Goal: Task Accomplishment & Management: Use online tool/utility

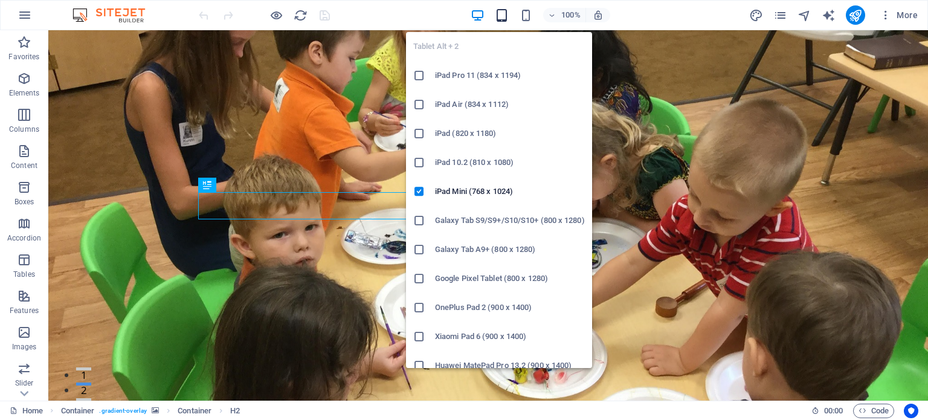
click at [506, 18] on icon "button" at bounding box center [502, 15] width 14 height 14
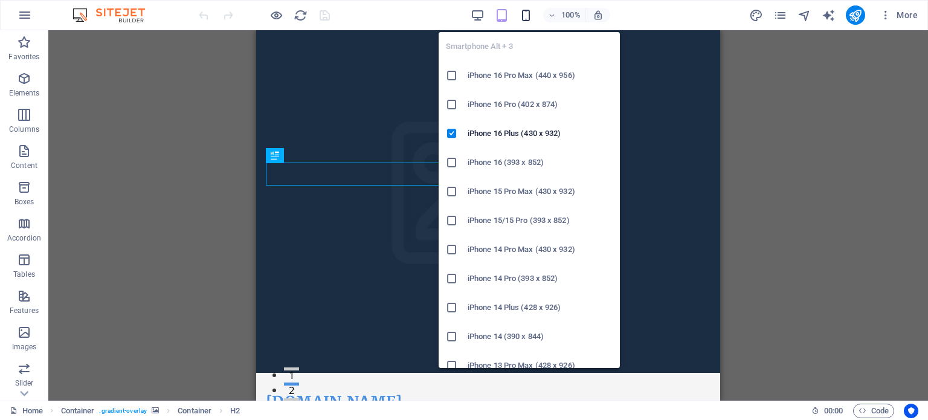
click at [529, 13] on icon "button" at bounding box center [526, 15] width 14 height 14
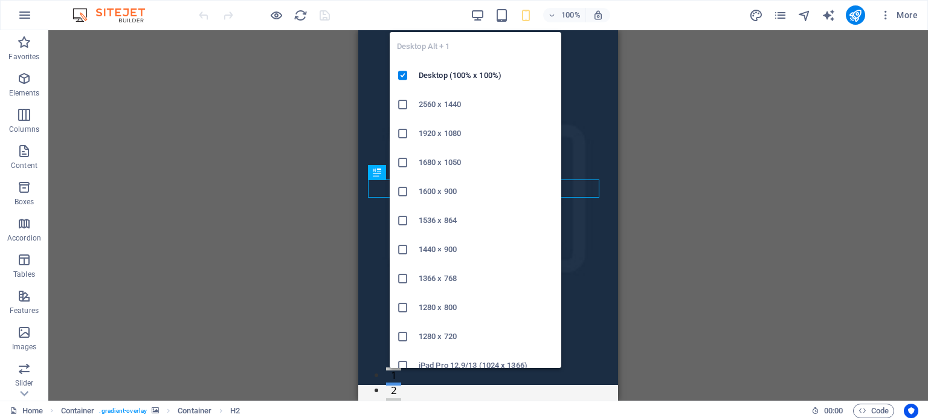
click at [472, 22] on div "Desktop Alt + 1 Desktop (100% x 100%) 2560 x 1440 1920 x 1080 1680 x [PHONE_NUM…" at bounding box center [476, 195] width 172 height 346
click at [479, 16] on icon "button" at bounding box center [478, 15] width 14 height 14
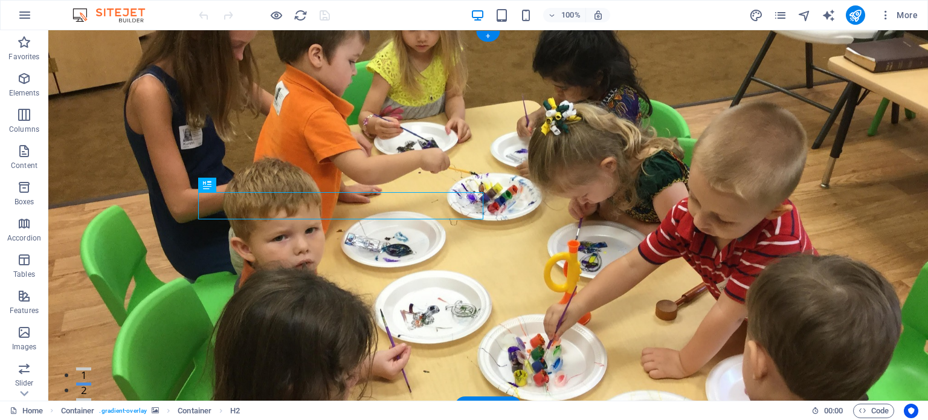
click at [848, 208] on figure at bounding box center [488, 221] width 880 height 383
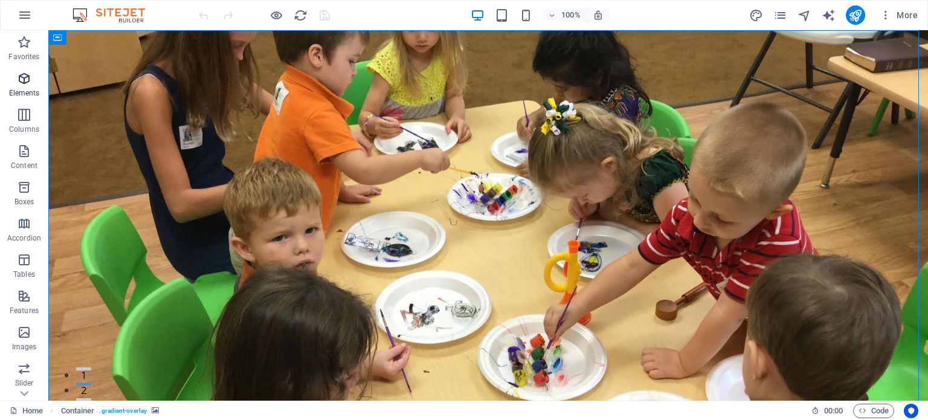
click at [17, 78] on icon "button" at bounding box center [24, 78] width 15 height 15
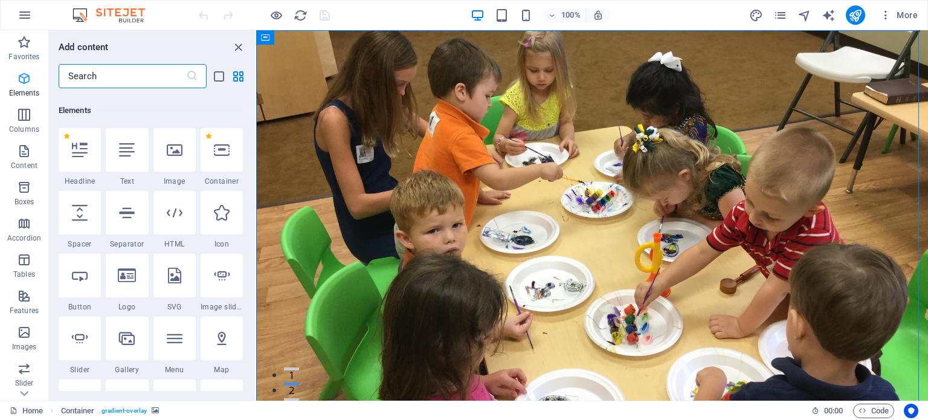
scroll to position [128, 0]
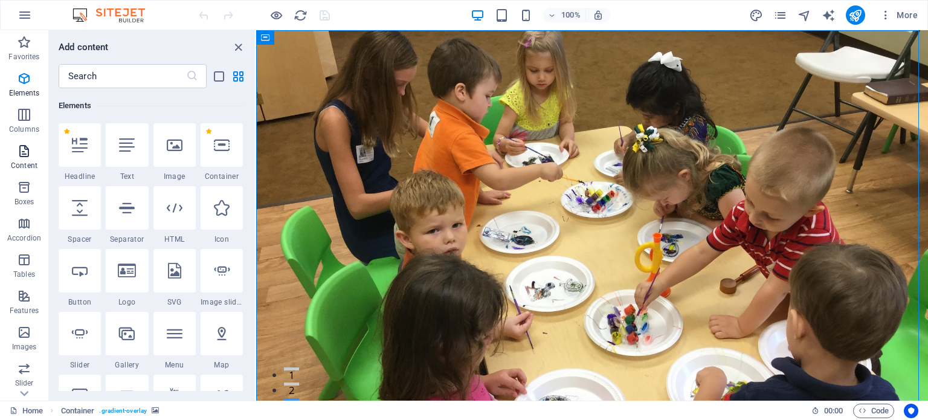
click at [19, 157] on icon "button" at bounding box center [24, 151] width 15 height 15
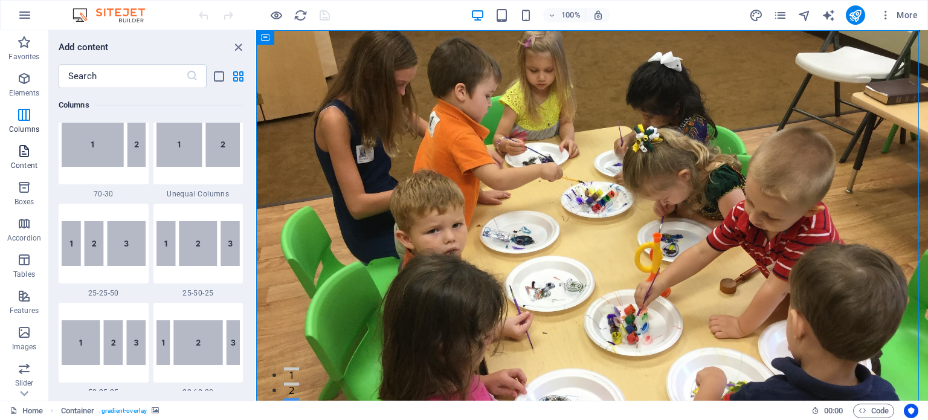
scroll to position [2114, 0]
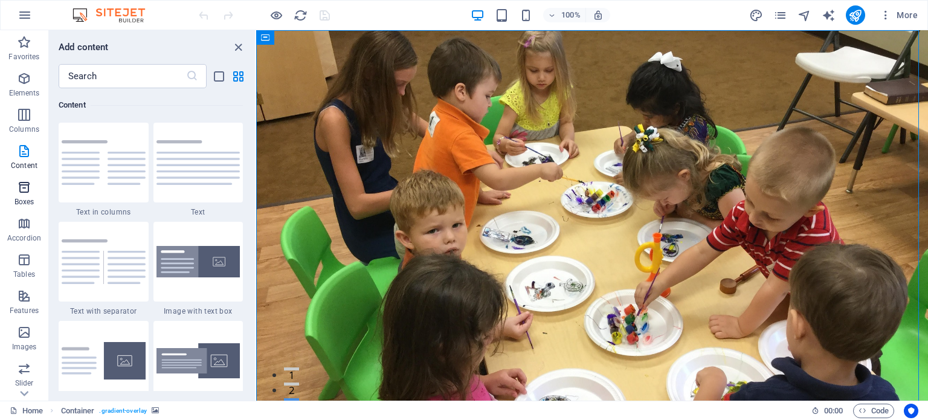
click at [25, 191] on icon "button" at bounding box center [24, 187] width 15 height 15
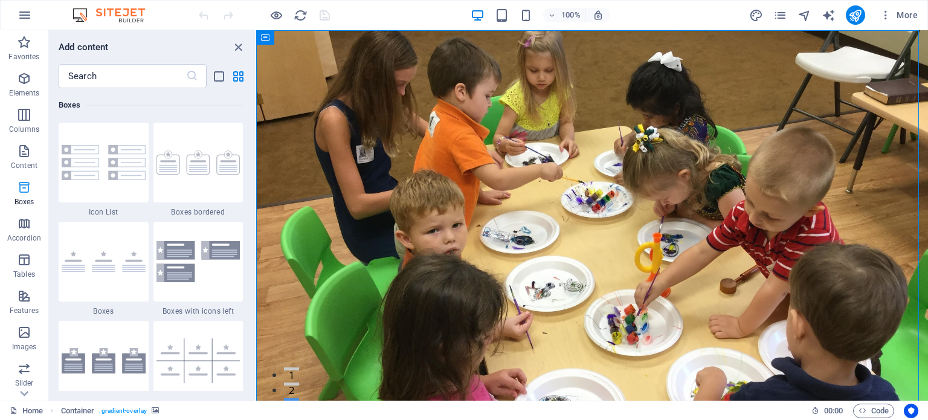
scroll to position [3333, 0]
click at [23, 219] on icon "button" at bounding box center [24, 223] width 15 height 15
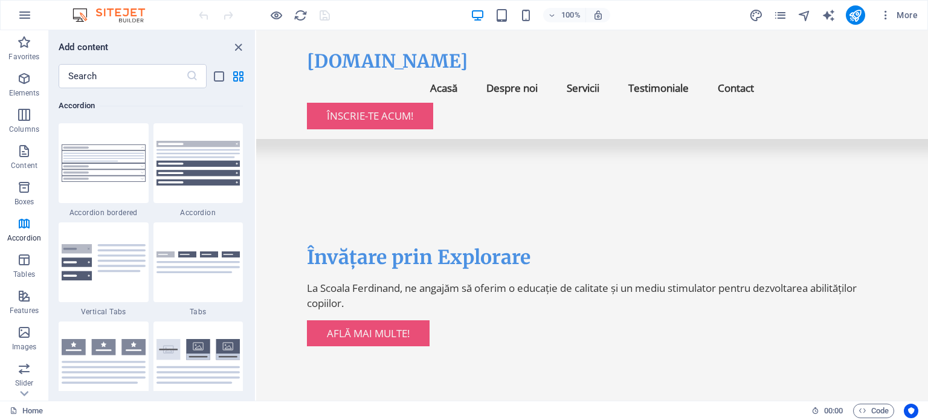
scroll to position [0, 0]
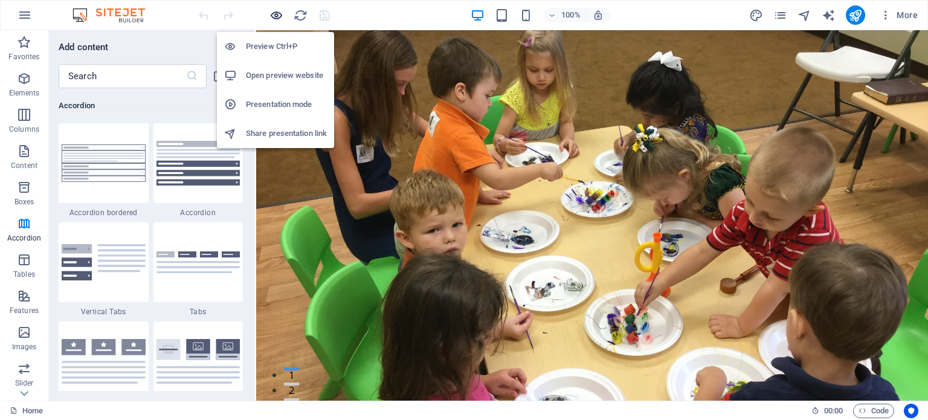
click at [274, 16] on icon "button" at bounding box center [277, 15] width 14 height 14
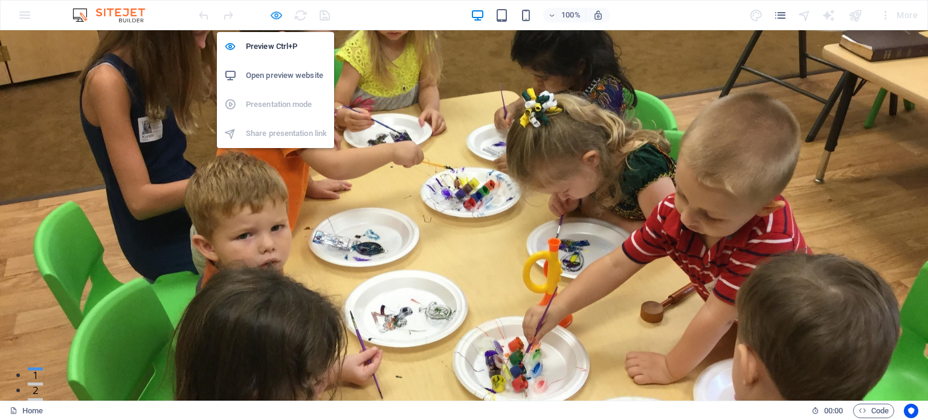
click at [275, 19] on icon "button" at bounding box center [277, 15] width 14 height 14
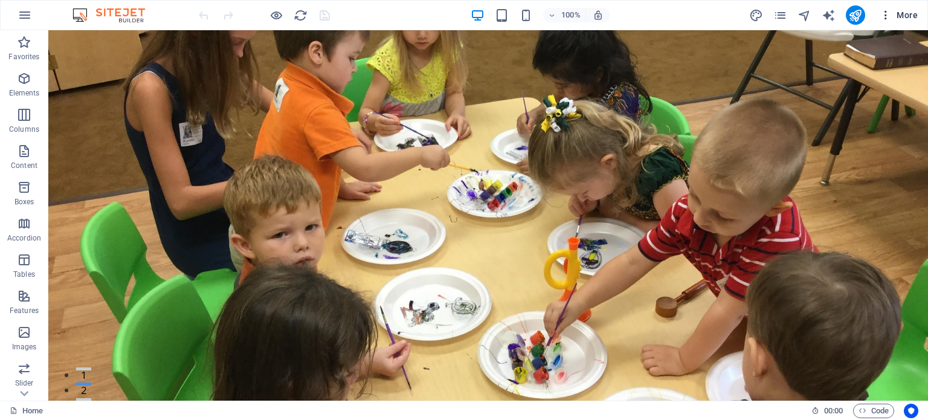
click at [908, 9] on span "More" at bounding box center [899, 15] width 38 height 12
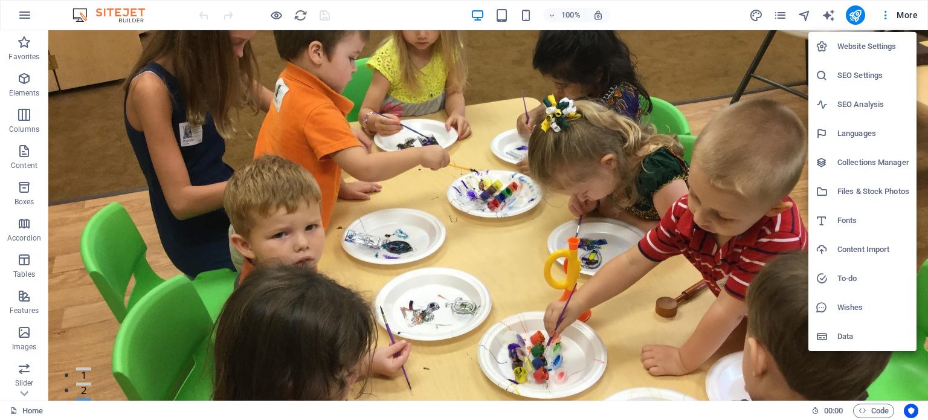
click at [754, 15] on div at bounding box center [464, 210] width 928 height 420
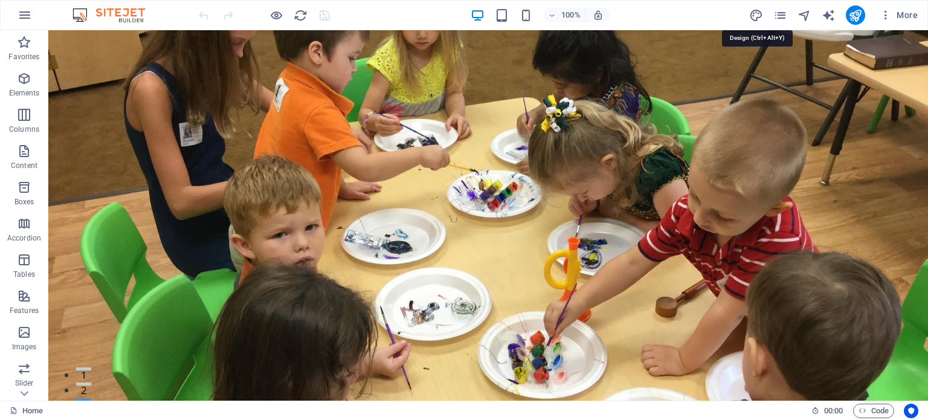
click at [754, 15] on icon "design" at bounding box center [756, 15] width 14 height 14
select select "px"
select select "200"
select select "px"
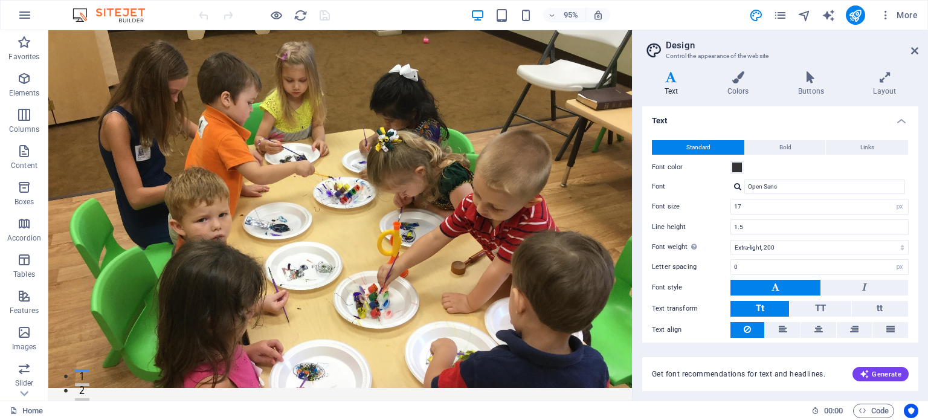
scroll to position [37, 0]
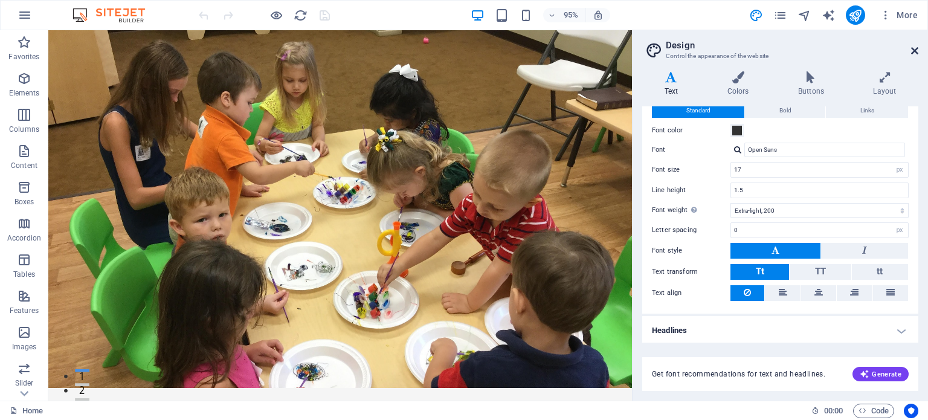
click at [913, 48] on icon at bounding box center [914, 51] width 7 height 10
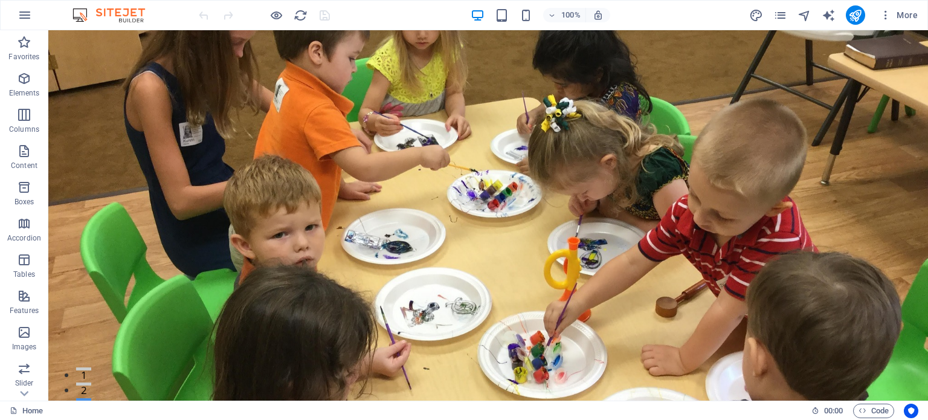
scroll to position [0, 0]
drag, startPoint x: 925, startPoint y: 36, endPoint x: 960, endPoint y: 47, distance: 35.9
click at [911, 16] on span "More" at bounding box center [899, 15] width 38 height 12
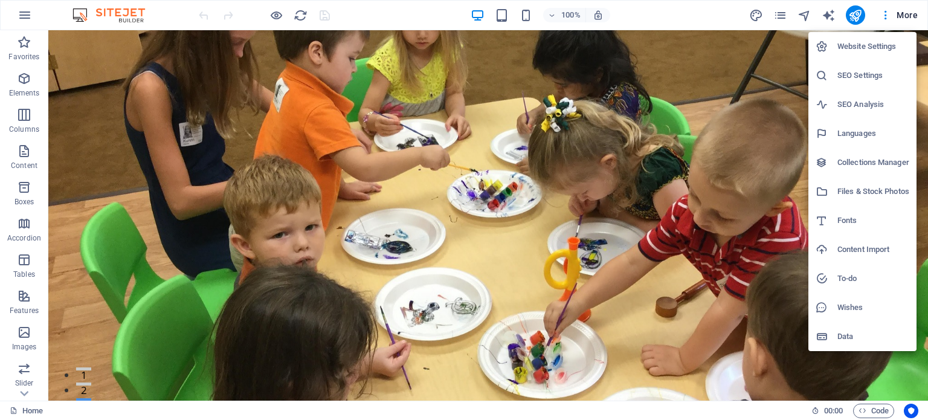
click at [457, 343] on div at bounding box center [464, 210] width 928 height 420
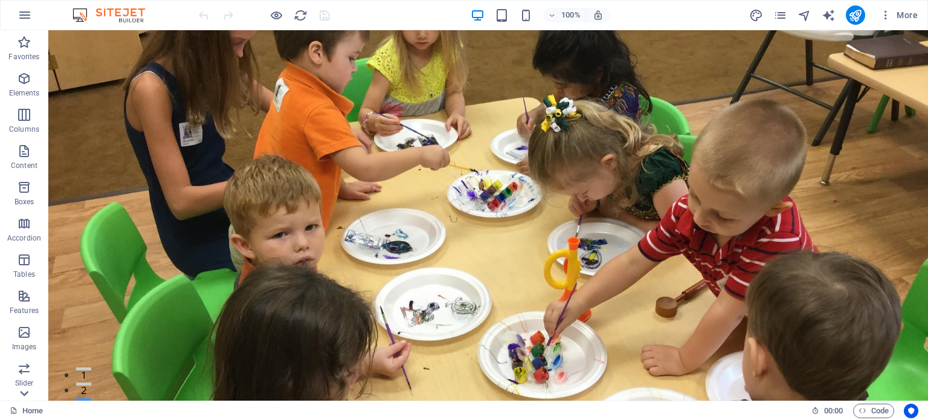
click at [25, 393] on icon at bounding box center [24, 393] width 17 height 17
click at [27, 36] on icon at bounding box center [24, 37] width 17 height 17
click at [27, 36] on div "Favorites Elements Columns Content Boxes Accordion Tables Features Images Slide…" at bounding box center [24, 215] width 48 height 370
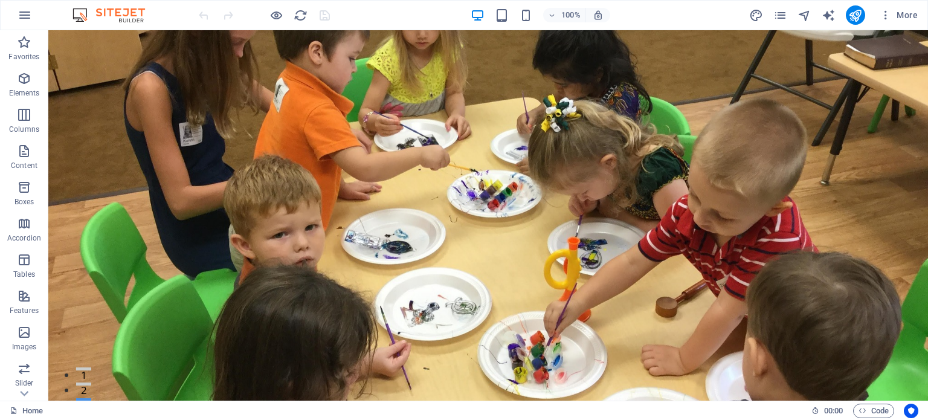
click at [27, 36] on icon "button" at bounding box center [24, 42] width 15 height 15
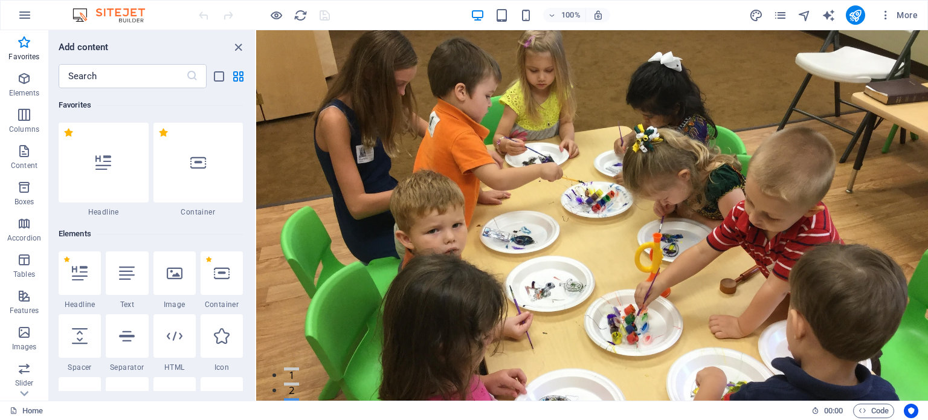
click at [27, 36] on icon "button" at bounding box center [24, 42] width 15 height 15
click at [246, 40] on div "Add content" at bounding box center [152, 47] width 206 height 15
click at [240, 42] on icon "close panel" at bounding box center [238, 47] width 14 height 14
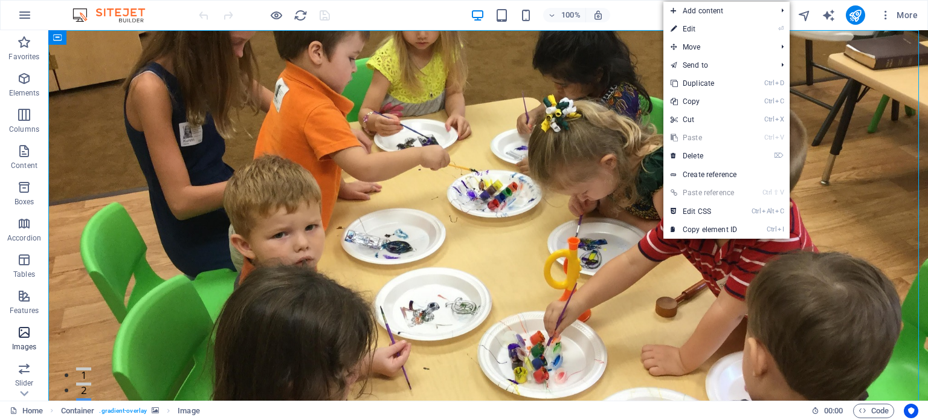
click at [27, 337] on icon "button" at bounding box center [24, 332] width 15 height 15
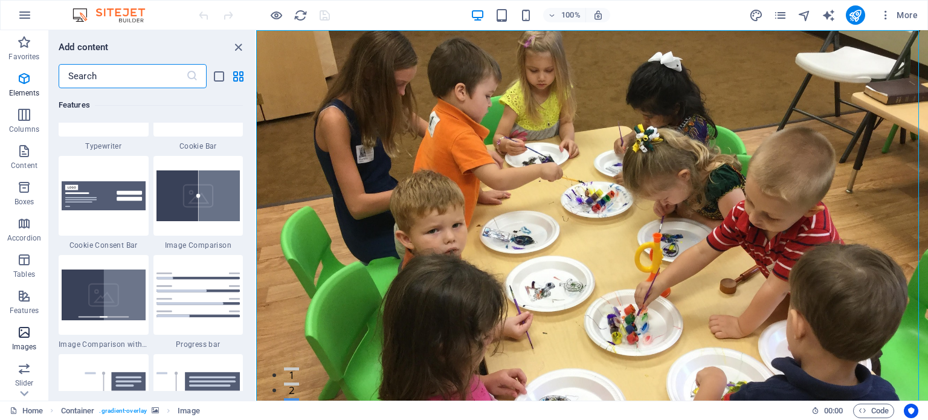
scroll to position [6128, 0]
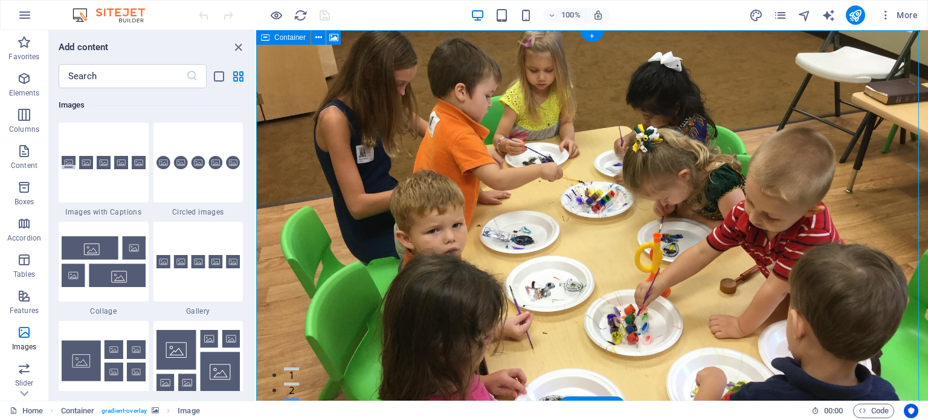
click at [703, 208] on figure at bounding box center [592, 218] width 672 height 376
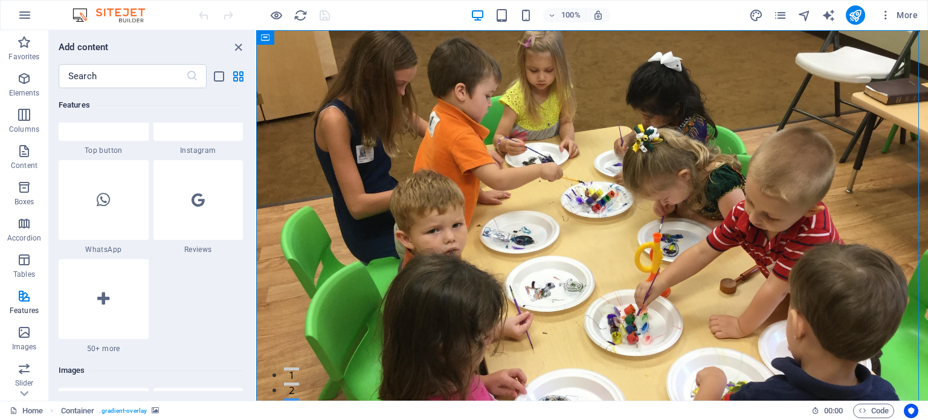
scroll to position [5598, 0]
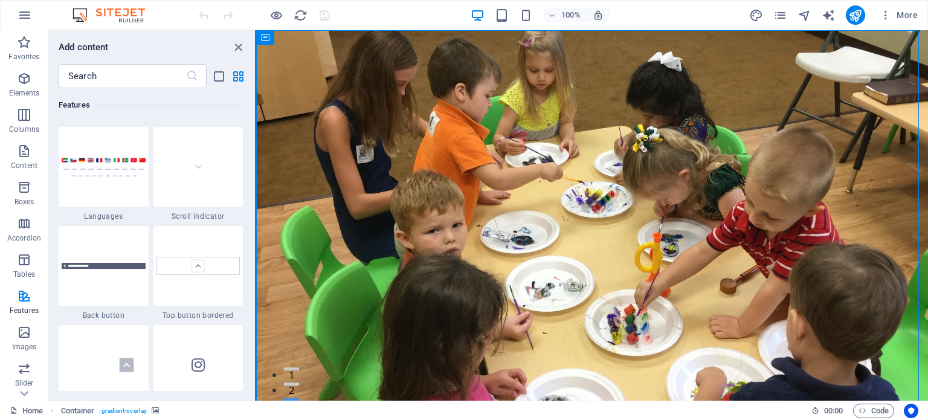
click at [255, 179] on button at bounding box center [255, 215] width 1 height 370
click at [252, 210] on div "Favorites 1 Star Headline 1 Star Container Elements 1 Star Headline 1 Star Text…" at bounding box center [152, 239] width 206 height 303
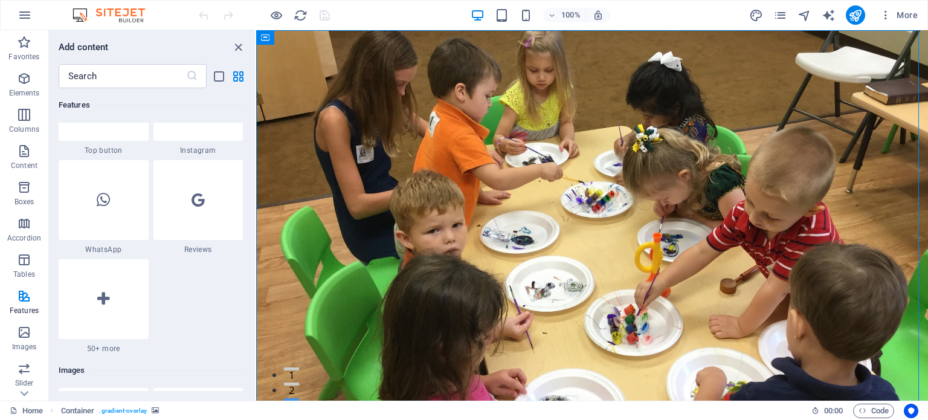
scroll to position [6128, 0]
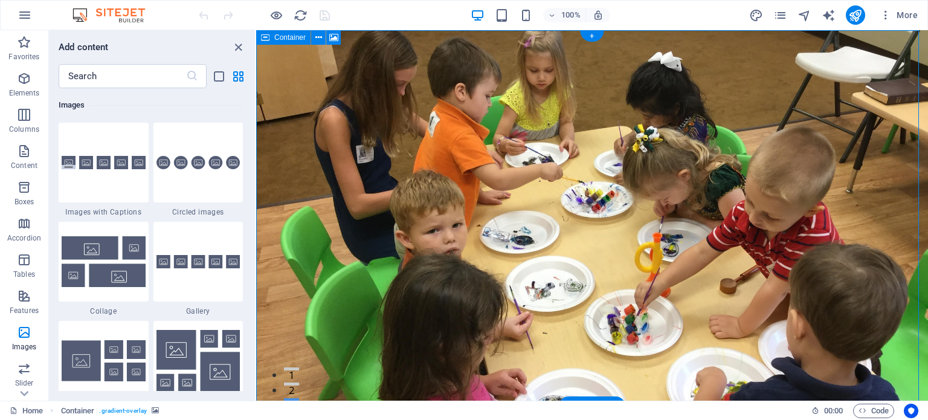
click at [624, 252] on figure at bounding box center [592, 218] width 672 height 376
click at [665, 285] on figure at bounding box center [592, 218] width 672 height 376
click at [331, 39] on icon at bounding box center [333, 37] width 9 height 13
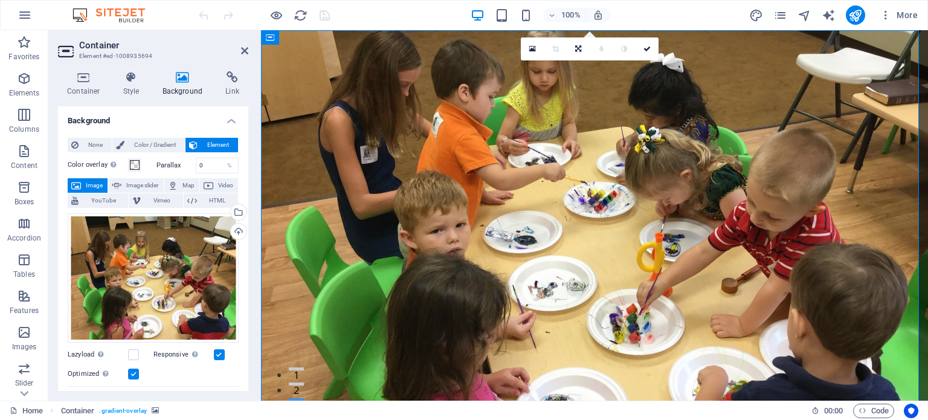
click at [82, 184] on button "Image" at bounding box center [88, 185] width 40 height 15
click at [224, 138] on span "Element" at bounding box center [217, 145] width 33 height 15
click at [148, 182] on span "Image slider" at bounding box center [142, 185] width 34 height 15
select select "ms"
select select "s"
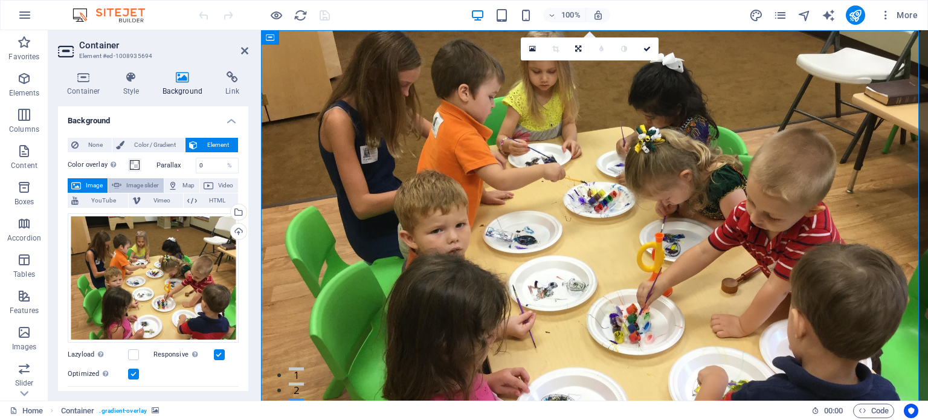
select select "progressive"
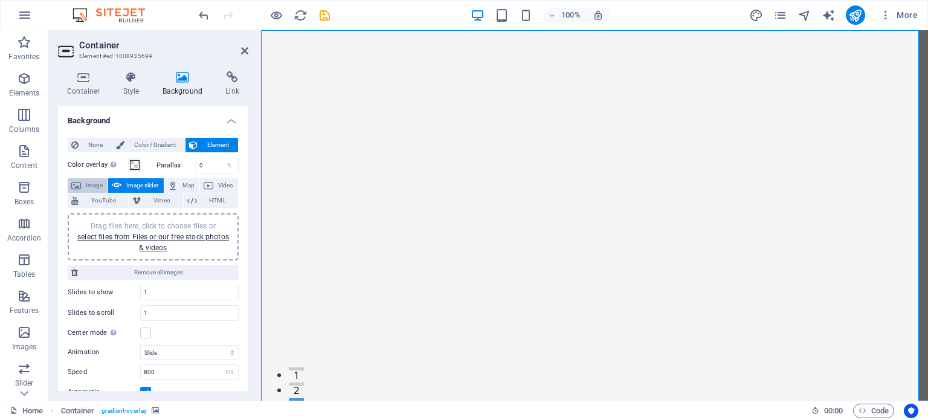
click at [85, 181] on span "Image" at bounding box center [94, 185] width 19 height 15
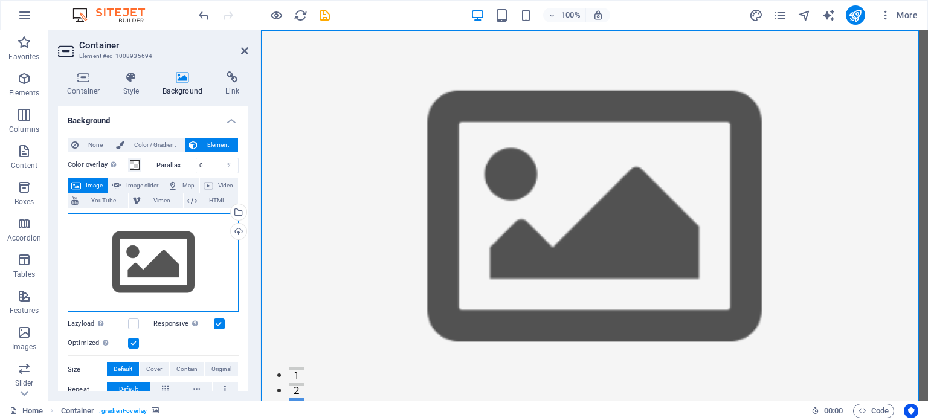
click at [140, 250] on div "Drag files here, click to choose files or select files from Files or our free s…" at bounding box center [153, 262] width 171 height 99
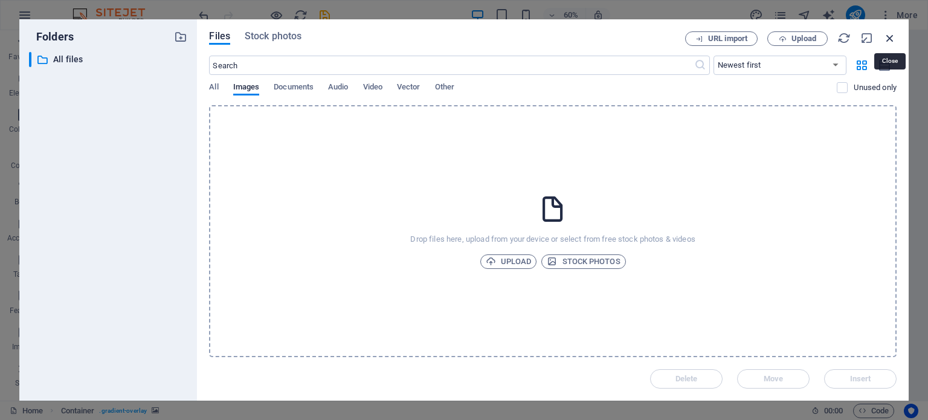
click at [890, 32] on icon "button" at bounding box center [889, 37] width 13 height 13
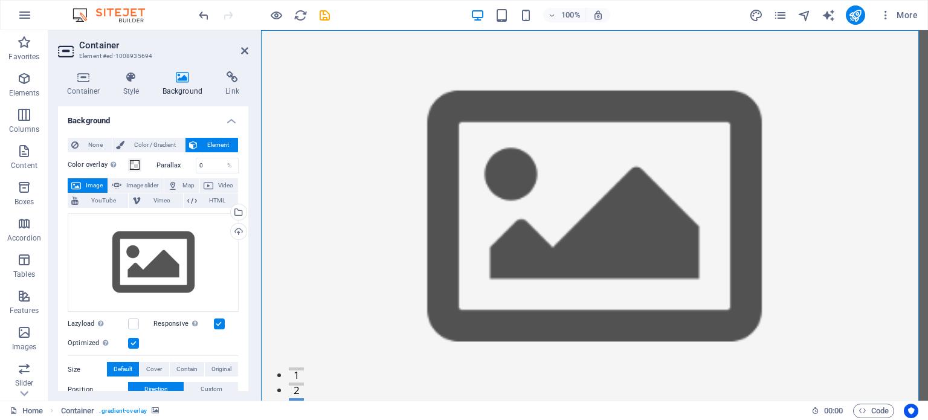
click at [650, 223] on figure at bounding box center [594, 218] width 667 height 376
click at [92, 187] on span "Image" at bounding box center [94, 185] width 19 height 15
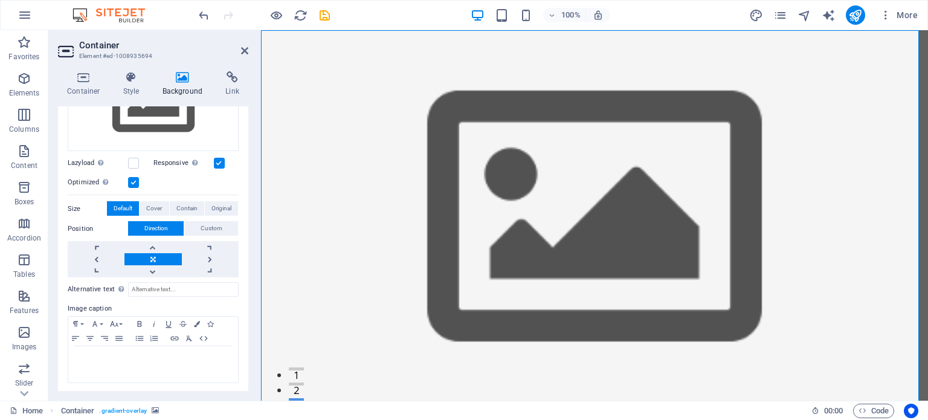
scroll to position [0, 0]
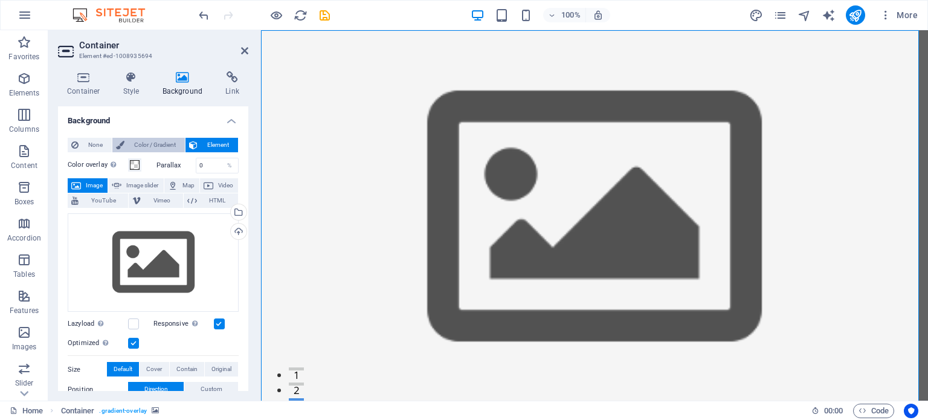
click at [146, 140] on span "Color / Gradient" at bounding box center [154, 145] width 53 height 15
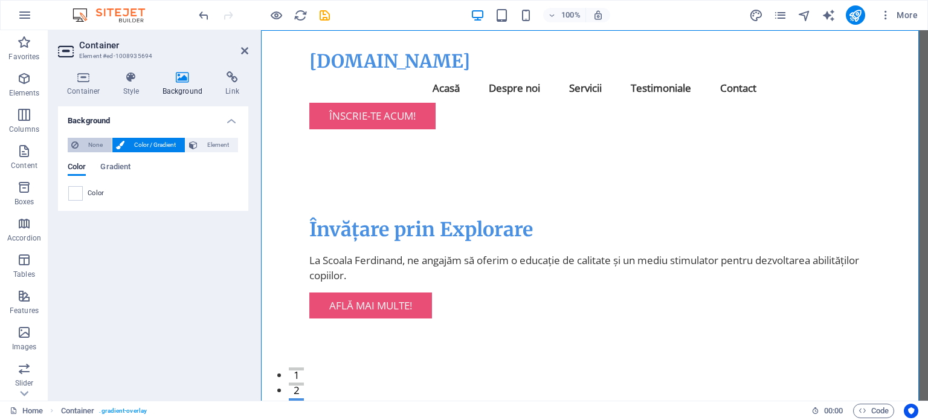
click at [86, 141] on span "None" at bounding box center [95, 145] width 26 height 15
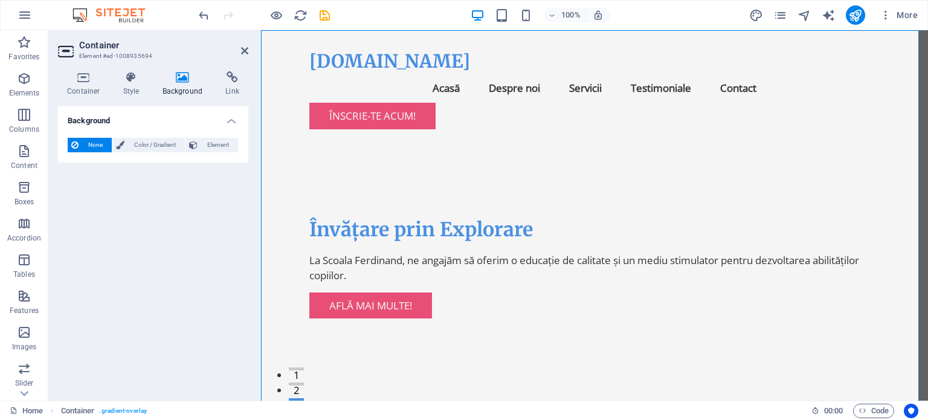
click at [86, 141] on span "None" at bounding box center [95, 145] width 26 height 15
click at [147, 143] on span "Color / Gradient" at bounding box center [154, 145] width 53 height 15
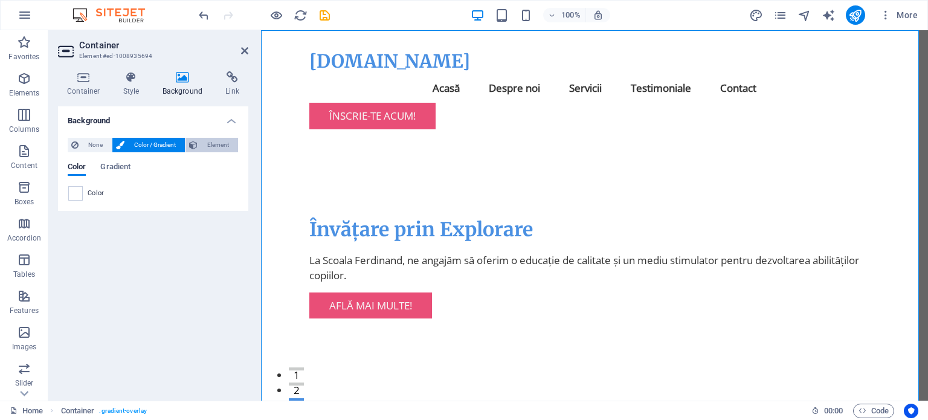
click at [198, 147] on button "Element" at bounding box center [212, 145] width 53 height 15
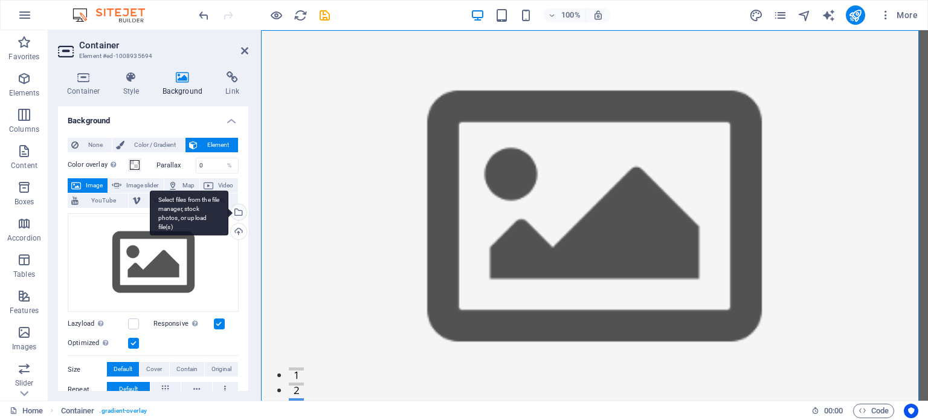
click at [238, 213] on div "Select files from the file manager, stock photos, or upload file(s)" at bounding box center [237, 213] width 18 height 18
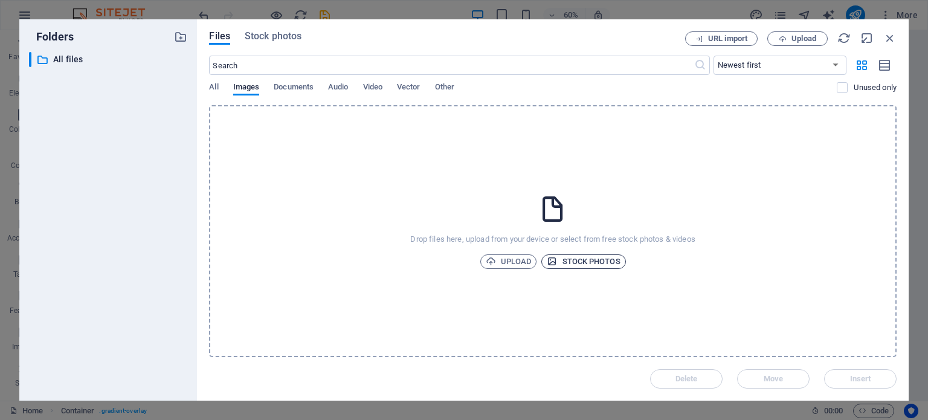
click at [564, 260] on span "Stock photos" at bounding box center [583, 261] width 73 height 15
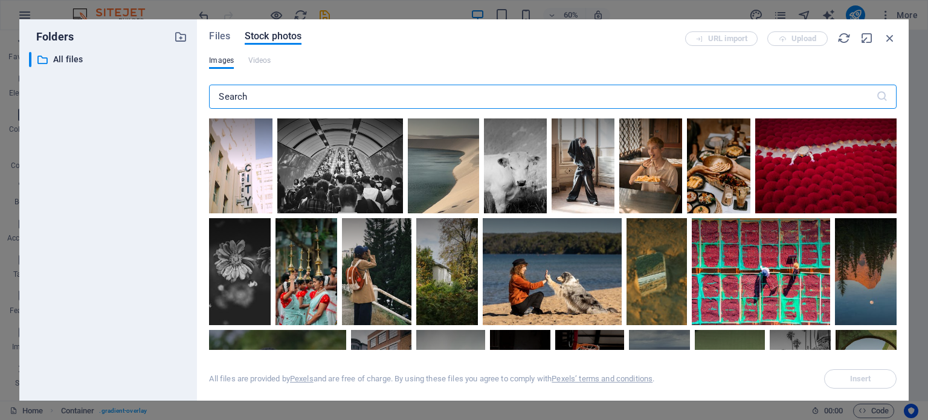
click at [326, 99] on input "text" at bounding box center [542, 97] width 667 height 24
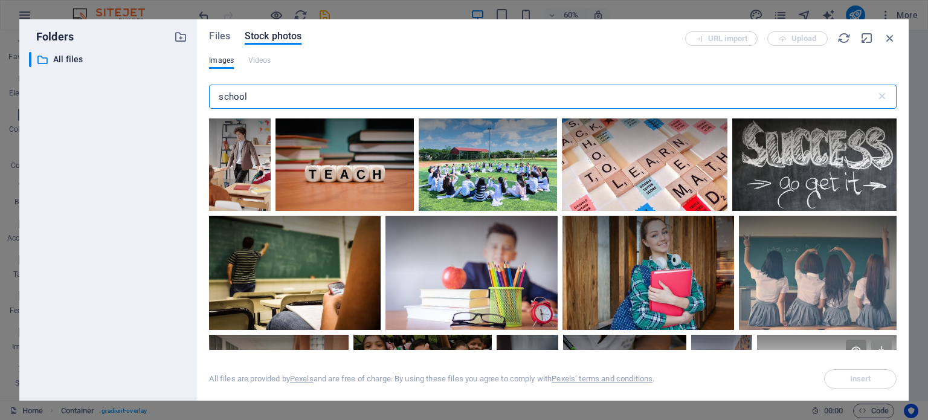
type input "school"
click at [877, 344] on icon at bounding box center [881, 350] width 21 height 21
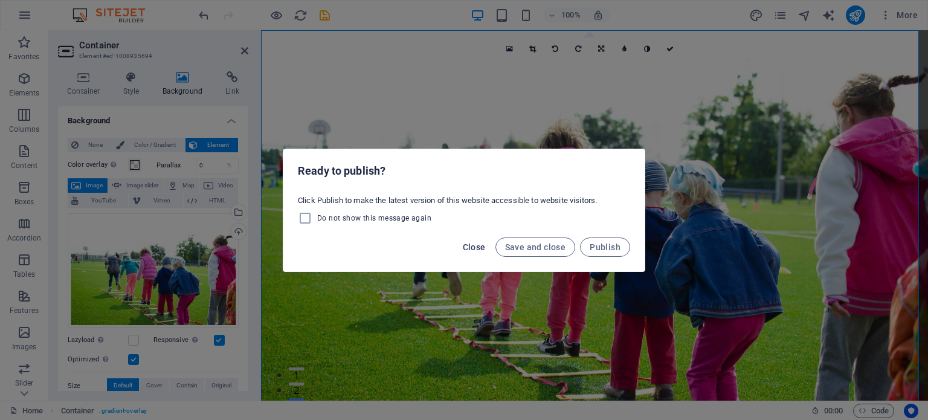
click at [480, 247] on span "Close" at bounding box center [474, 247] width 23 height 10
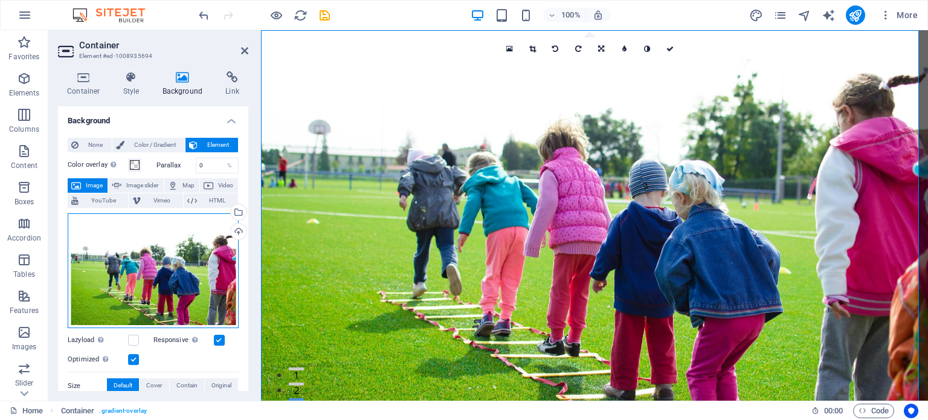
click at [138, 291] on div "Drag files here, click to choose files or select files from Files or our free s…" at bounding box center [153, 270] width 171 height 115
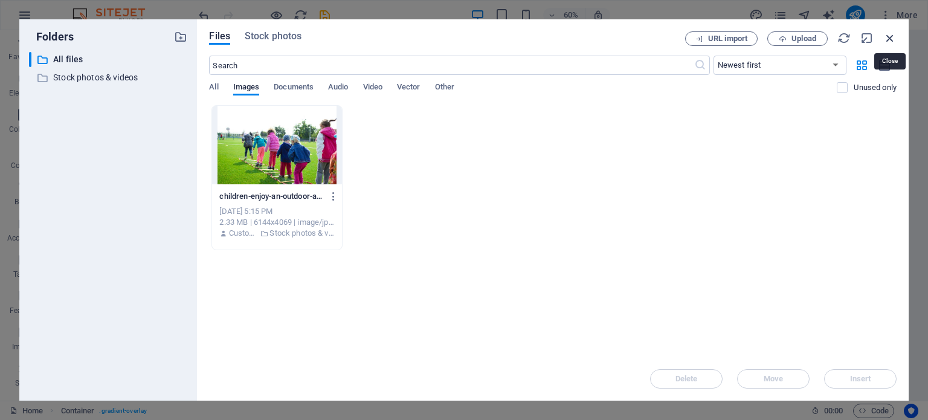
click at [889, 36] on icon "button" at bounding box center [889, 37] width 13 height 13
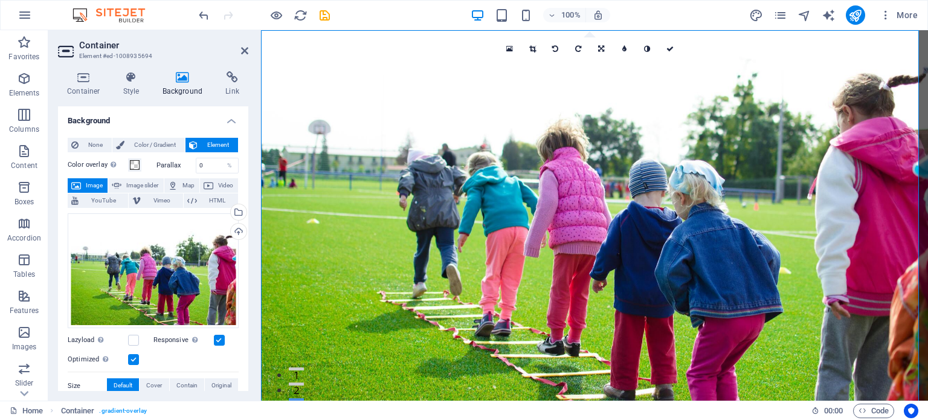
click at [249, 316] on div "Container Style Background Link Size Height Default px rem % vh vw Min. height …" at bounding box center [153, 231] width 210 height 339
click at [159, 205] on span "Vimeo" at bounding box center [161, 200] width 34 height 15
select select "ar16_9"
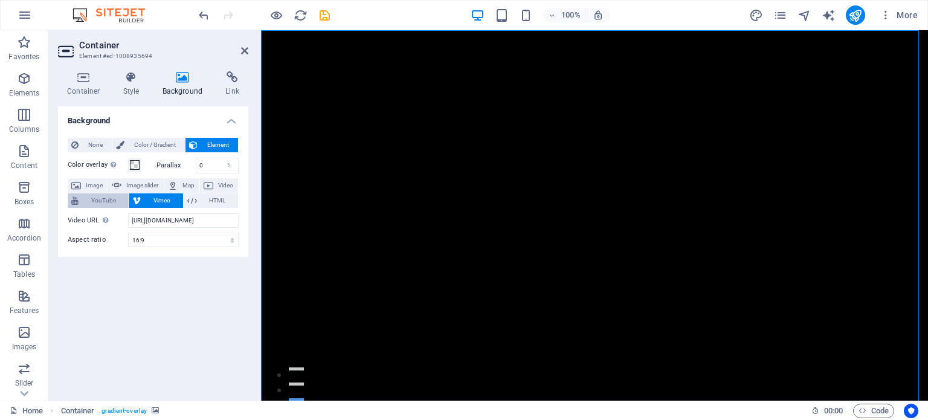
click at [91, 198] on span "YouTube" at bounding box center [103, 200] width 42 height 15
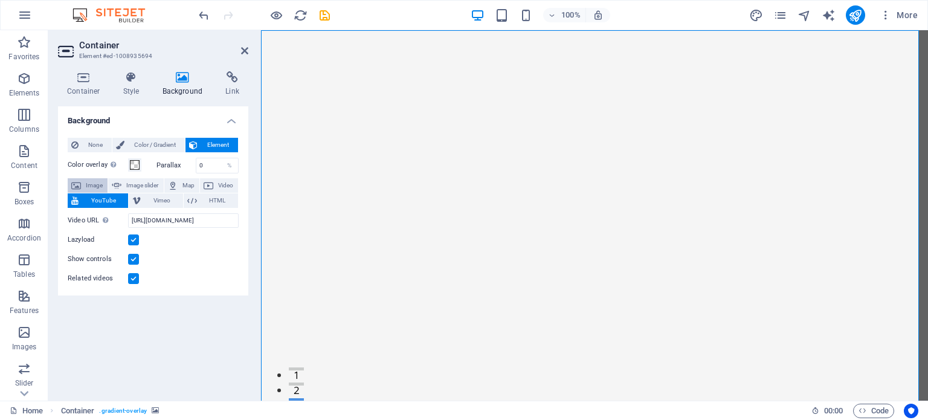
click at [92, 182] on span "Image" at bounding box center [94, 185] width 19 height 15
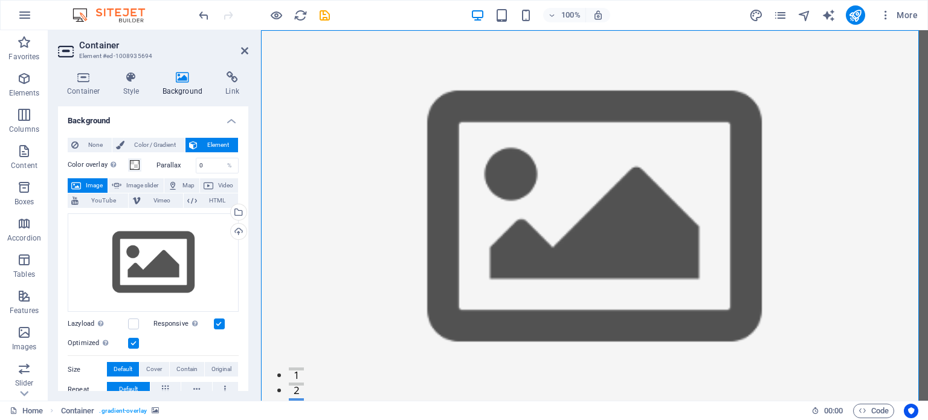
click at [154, 166] on div "Parallax 0 %" at bounding box center [196, 166] width 86 height 16
click at [134, 163] on span at bounding box center [135, 165] width 10 height 10
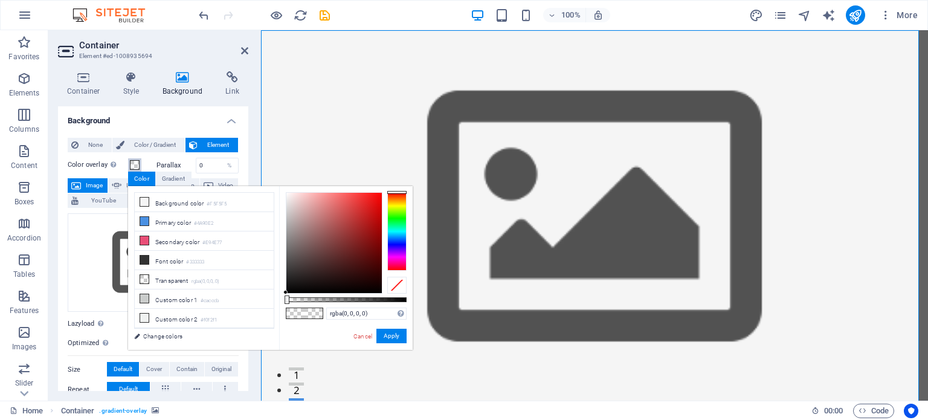
click at [135, 161] on span at bounding box center [135, 165] width 10 height 10
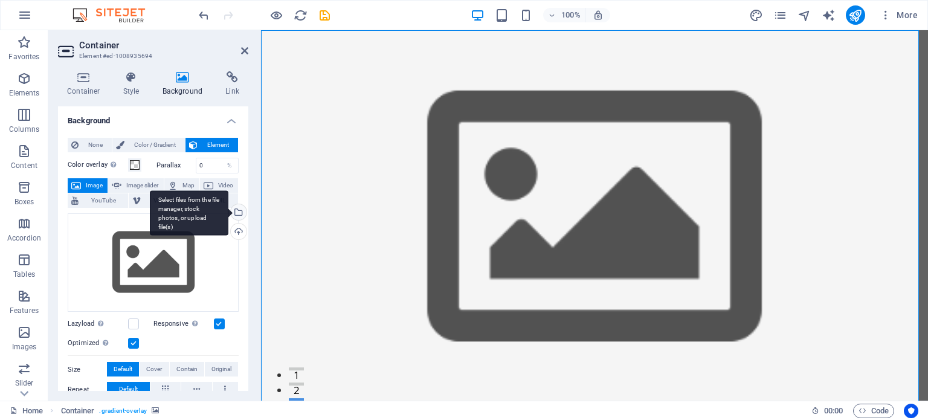
click at [237, 210] on div "Select files from the file manager, stock photos, or upload file(s)" at bounding box center [237, 213] width 18 height 18
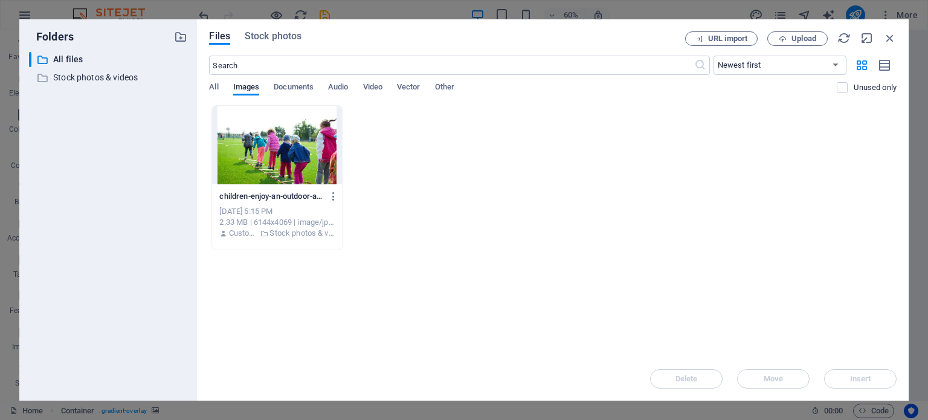
click at [208, 86] on div "Files Stock photos URL import Upload ​ Newest first Oldest first Name (A-Z) Nam…" at bounding box center [553, 209] width 712 height 381
click at [209, 89] on span "All" at bounding box center [213, 88] width 9 height 17
click at [211, 91] on span "All" at bounding box center [213, 88] width 9 height 17
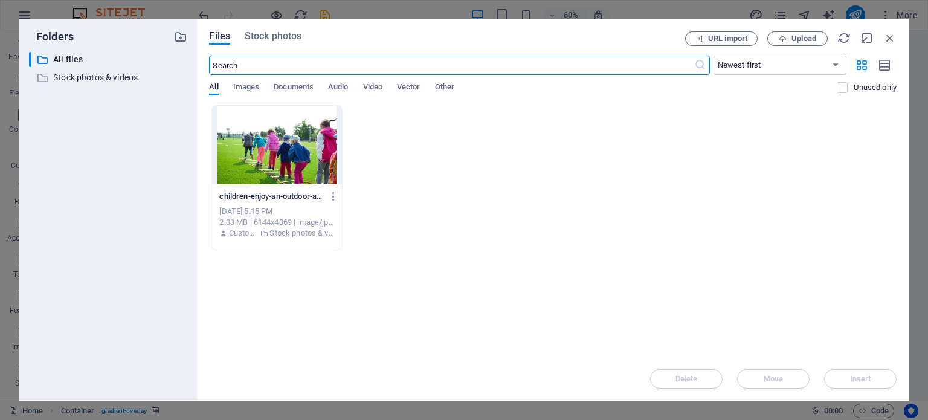
click at [241, 68] on input "text" at bounding box center [451, 65] width 485 height 19
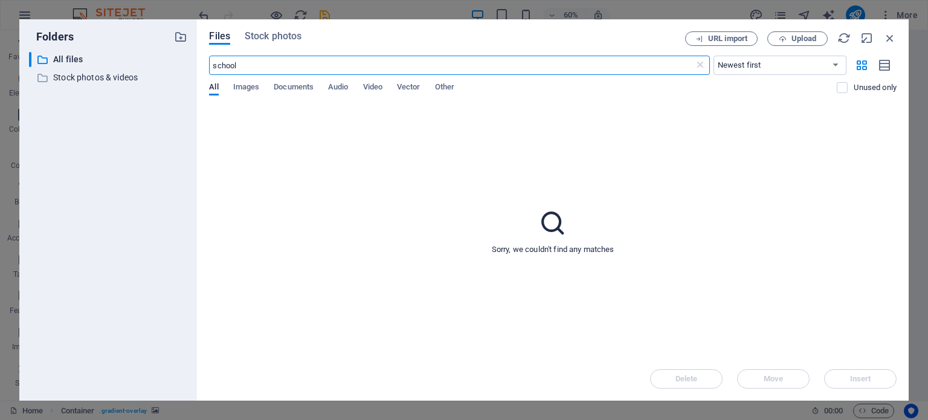
type input "school"
click at [253, 64] on input "school" at bounding box center [451, 65] width 485 height 19
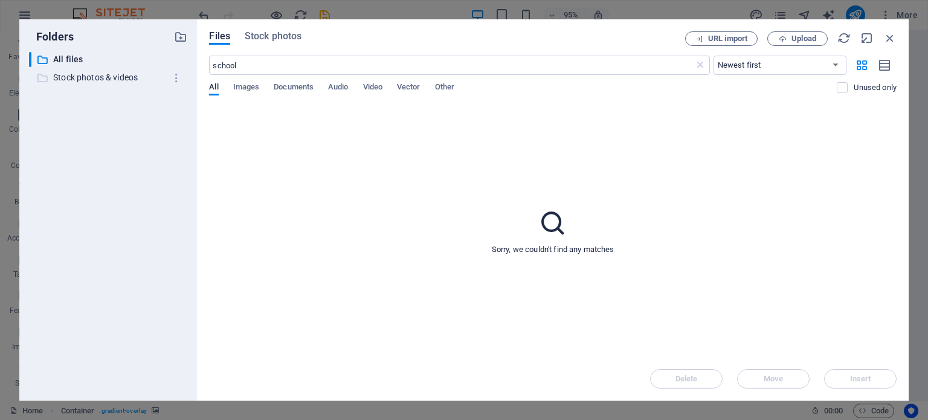
click at [91, 71] on p "Stock photos & videos" at bounding box center [109, 78] width 112 height 14
click at [891, 34] on icon "button" at bounding box center [889, 37] width 13 height 13
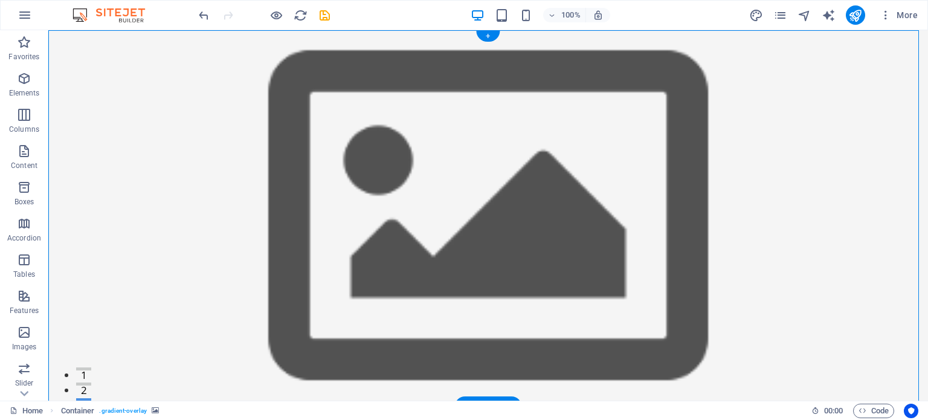
click at [675, 230] on figure at bounding box center [488, 218] width 880 height 376
click at [489, 40] on div "+" at bounding box center [488, 36] width 24 height 11
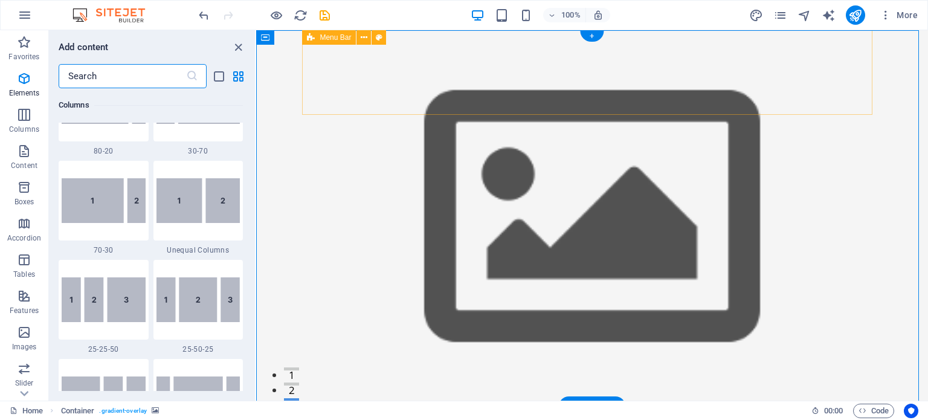
scroll to position [2114, 0]
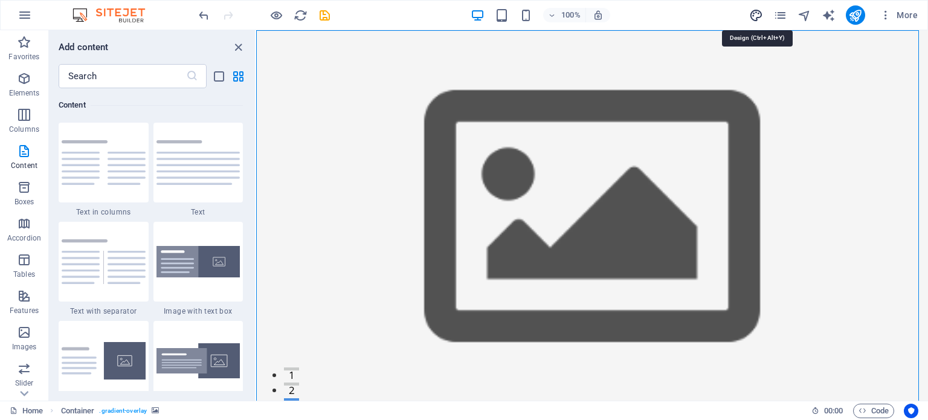
click at [760, 18] on icon "design" at bounding box center [756, 15] width 14 height 14
select select "px"
select select "200"
select select "px"
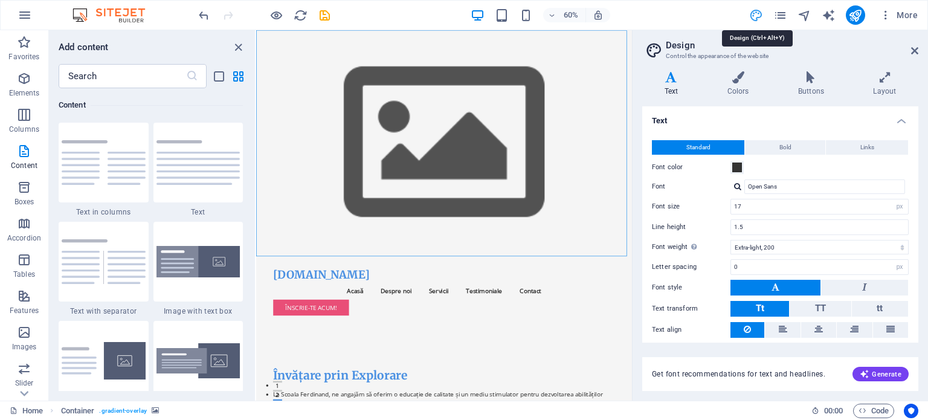
click at [761, 14] on icon "design" at bounding box center [756, 15] width 14 height 14
click at [668, 10] on div "60% More" at bounding box center [559, 14] width 726 height 19
click at [26, 334] on icon "button" at bounding box center [24, 332] width 15 height 15
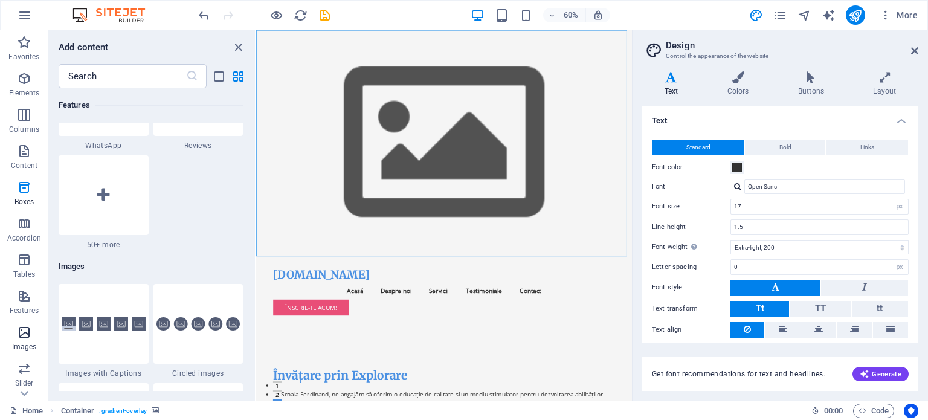
scroll to position [6128, 0]
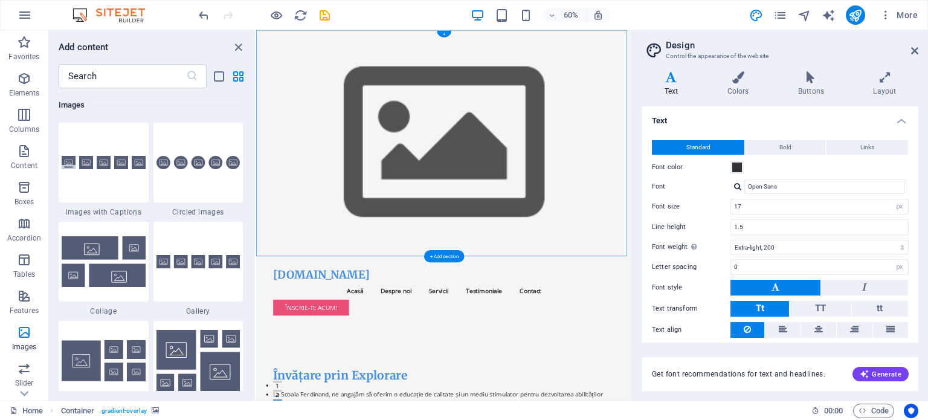
click at [620, 234] on figure at bounding box center [569, 218] width 627 height 376
click at [442, 255] on div "+ Add section" at bounding box center [444, 256] width 40 height 12
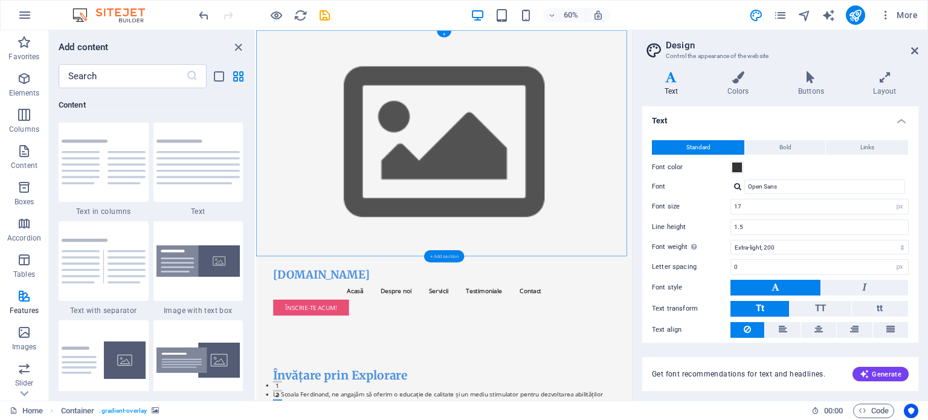
scroll to position [2114, 0]
click at [625, 244] on figure at bounding box center [569, 218] width 627 height 376
click at [20, 335] on icon "button" at bounding box center [24, 332] width 15 height 15
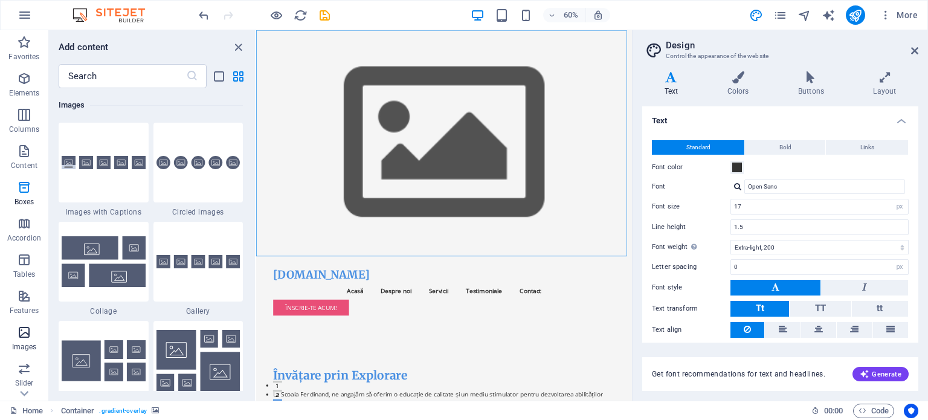
scroll to position [6128, 0]
click at [98, 176] on div at bounding box center [104, 163] width 90 height 80
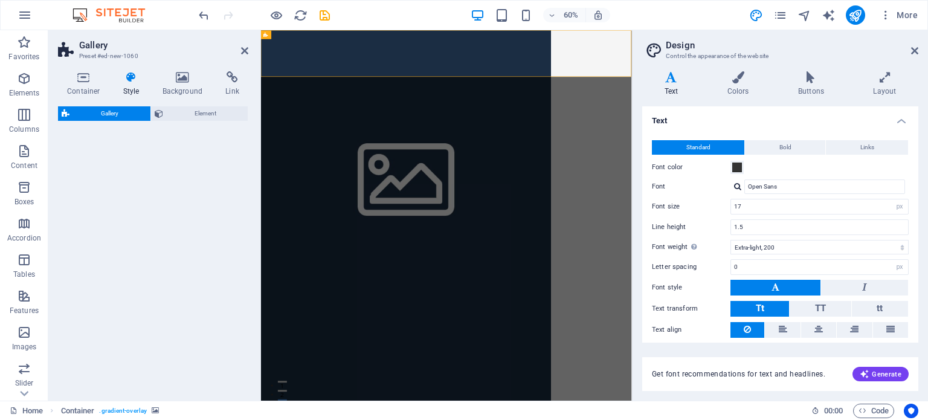
select select "rem"
select select "preset-gallery-v3-captions"
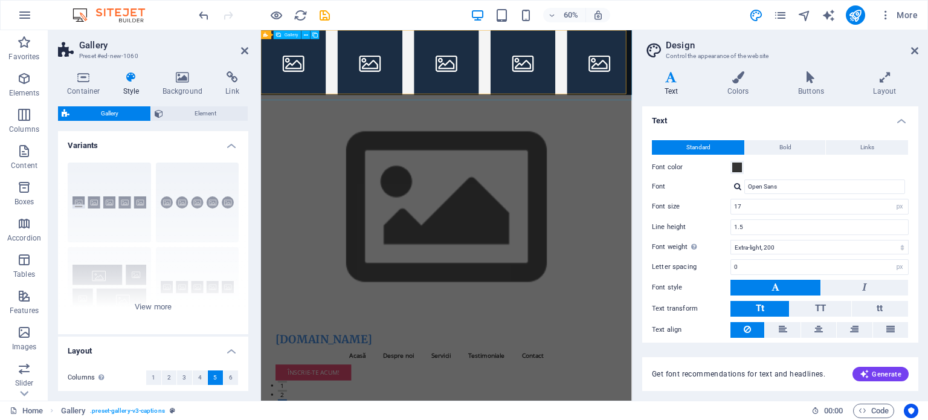
click at [288, 36] on span "Gallery" at bounding box center [292, 35] width 14 height 4
click at [205, 408] on span "Gallery" at bounding box center [206, 411] width 25 height 15
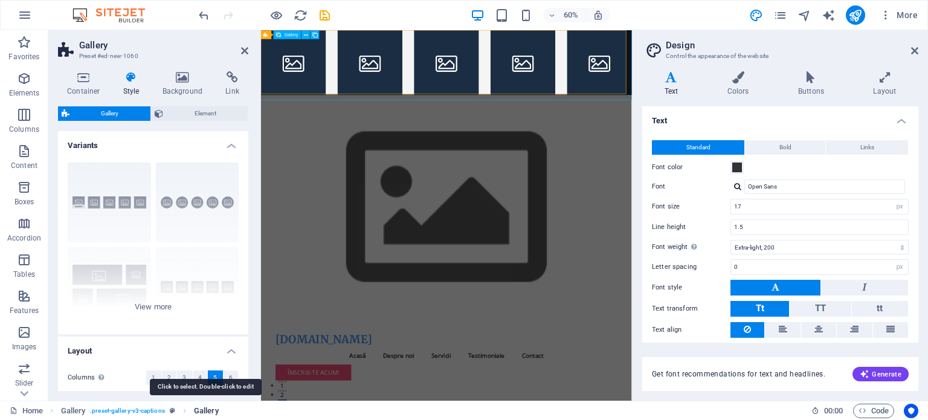
select select "4"
select select "px"
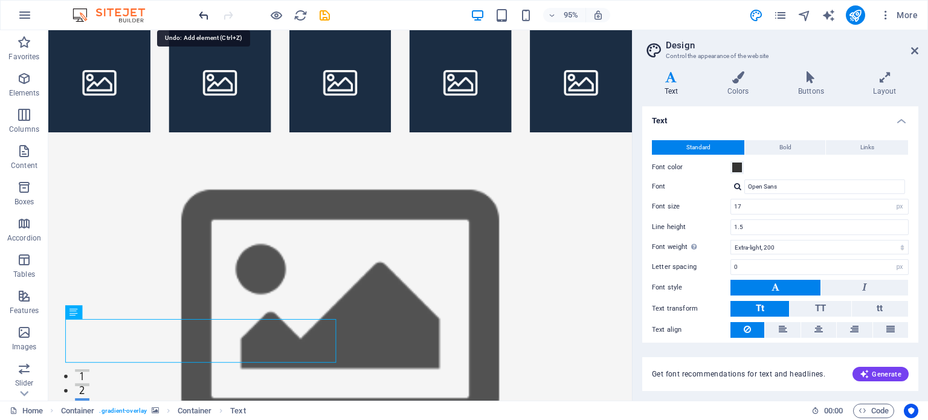
click at [205, 11] on icon "undo" at bounding box center [204, 15] width 14 height 14
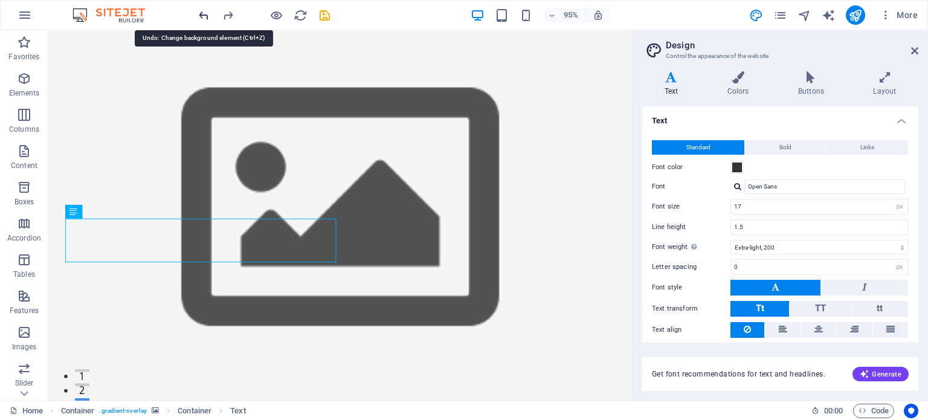
click at [205, 11] on icon "undo" at bounding box center [204, 15] width 14 height 14
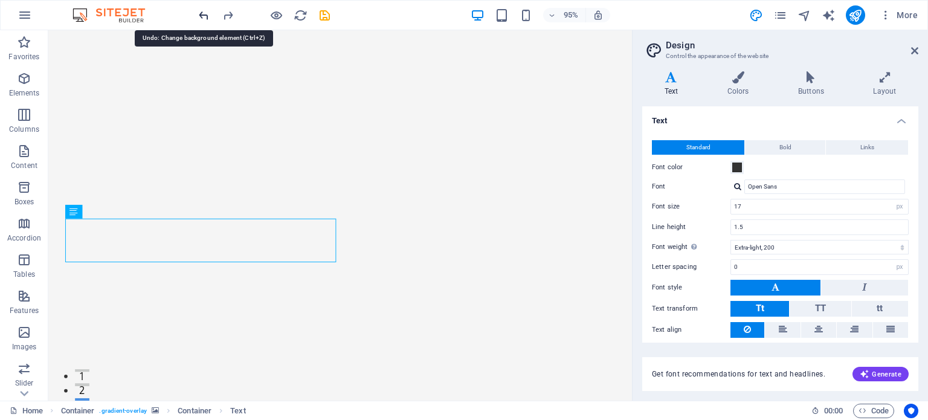
click at [205, 11] on icon "undo" at bounding box center [204, 15] width 14 height 14
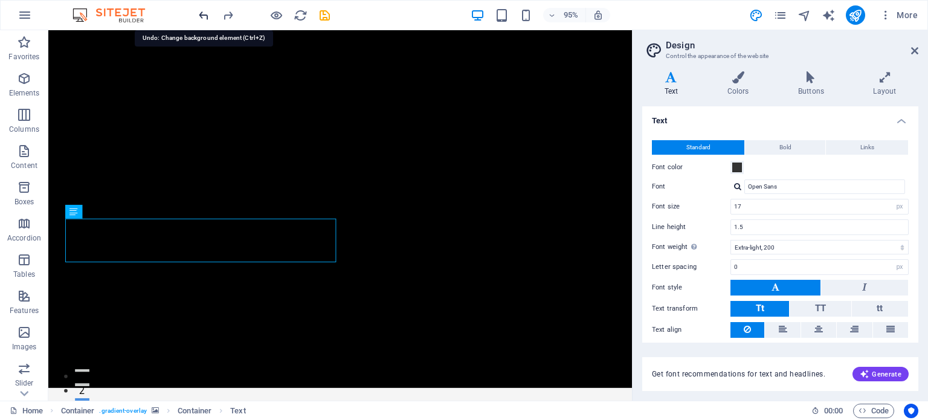
click at [205, 11] on icon "undo" at bounding box center [204, 15] width 14 height 14
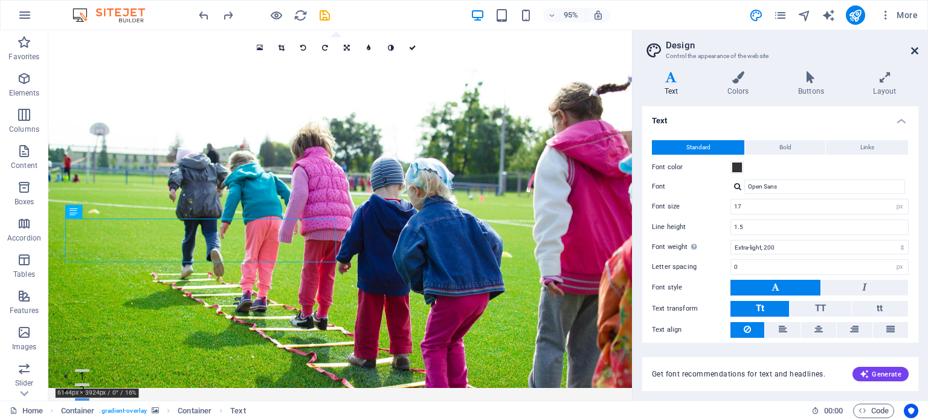
click at [912, 50] on icon at bounding box center [914, 51] width 7 height 10
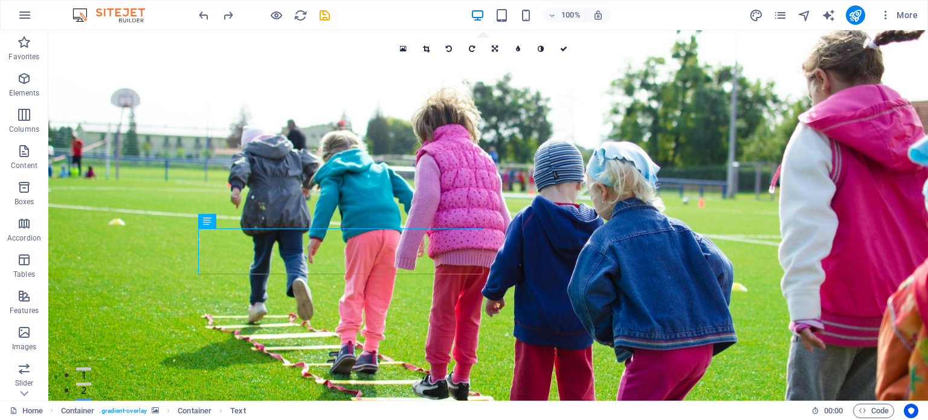
click at [126, 350] on figure at bounding box center [488, 218] width 880 height 376
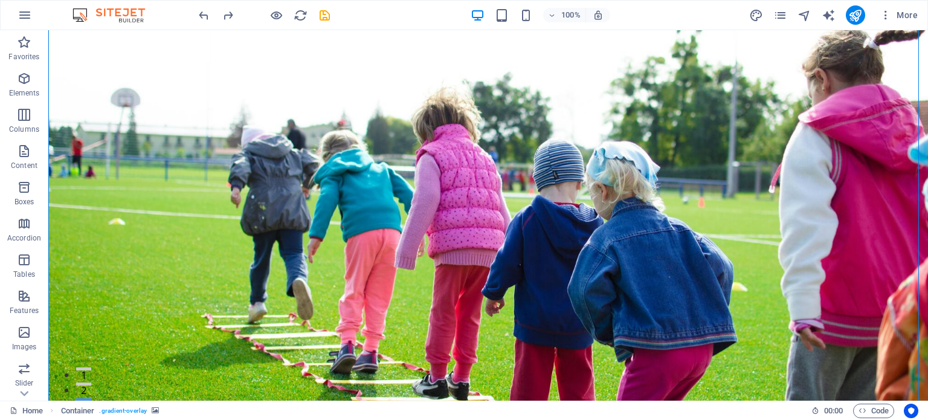
scroll to position [0, 0]
